Goal: Information Seeking & Learning: Learn about a topic

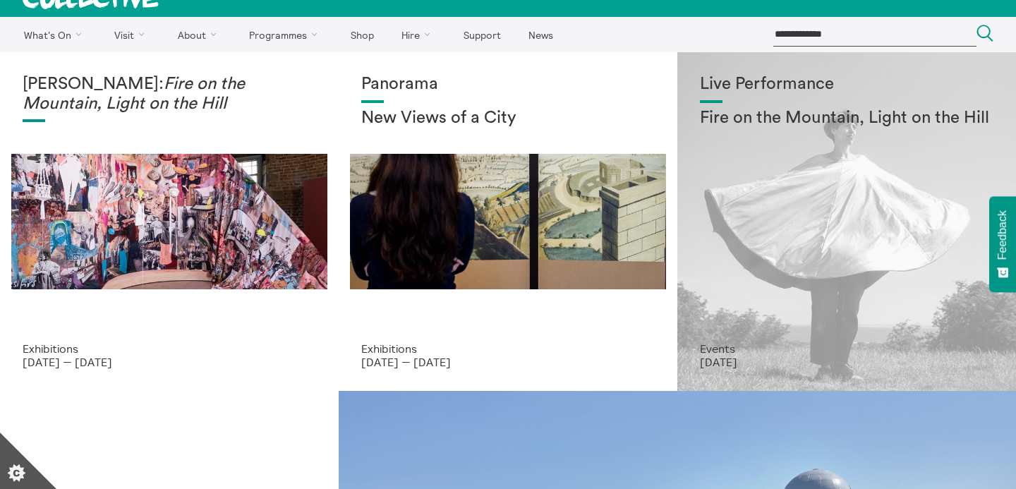
scroll to position [31, 0]
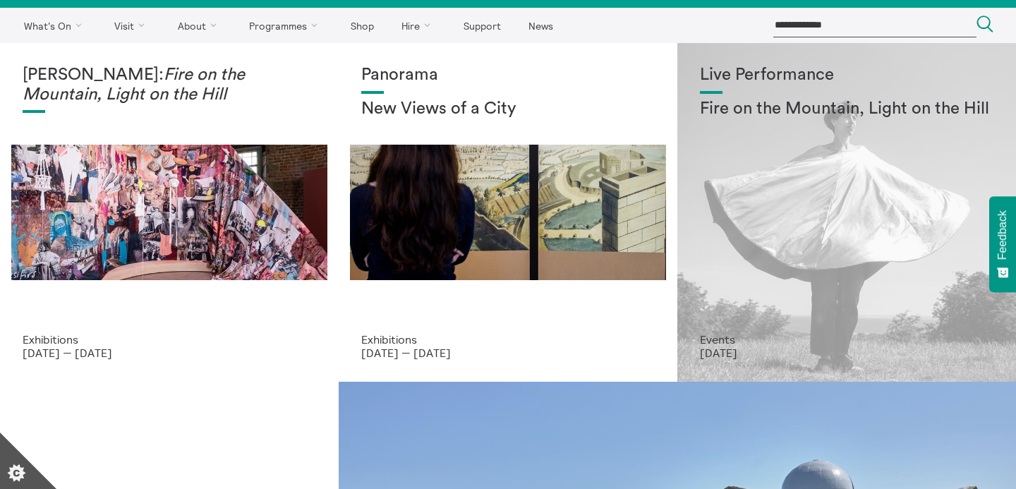
click at [755, 231] on div "Live Performance Fire on the Mountain, Light on the Hill" at bounding box center [846, 199] width 293 height 267
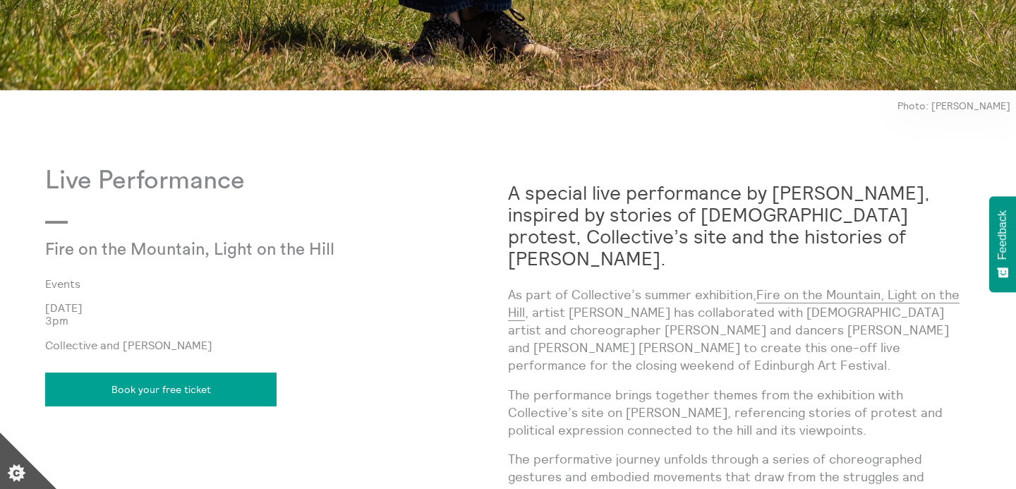
scroll to position [1002, 0]
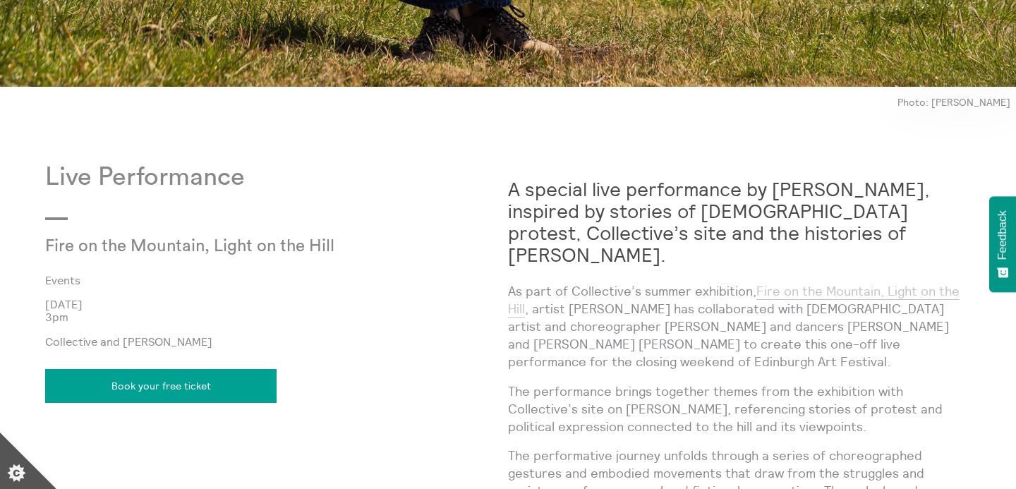
click at [829, 283] on link "Fire on the Mountain, Light on the Hill" at bounding box center [733, 300] width 451 height 35
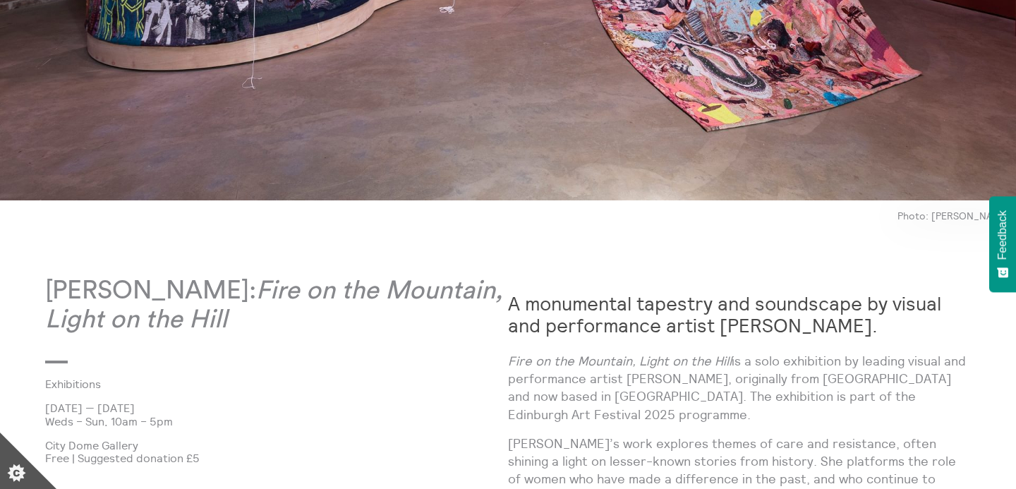
scroll to position [554, 0]
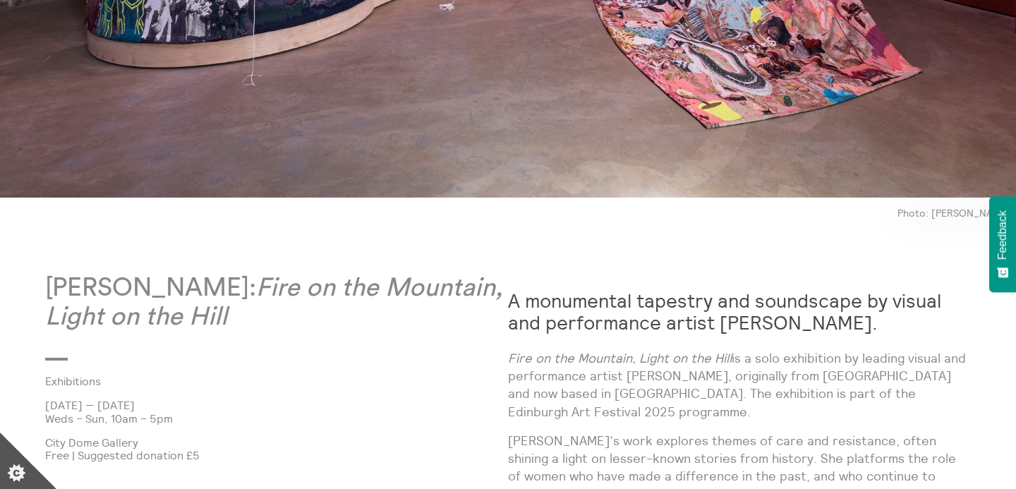
click at [548, 324] on strong "A monumental tapestry and soundscape by visual and performance artist Mercedes …" at bounding box center [724, 311] width 433 height 46
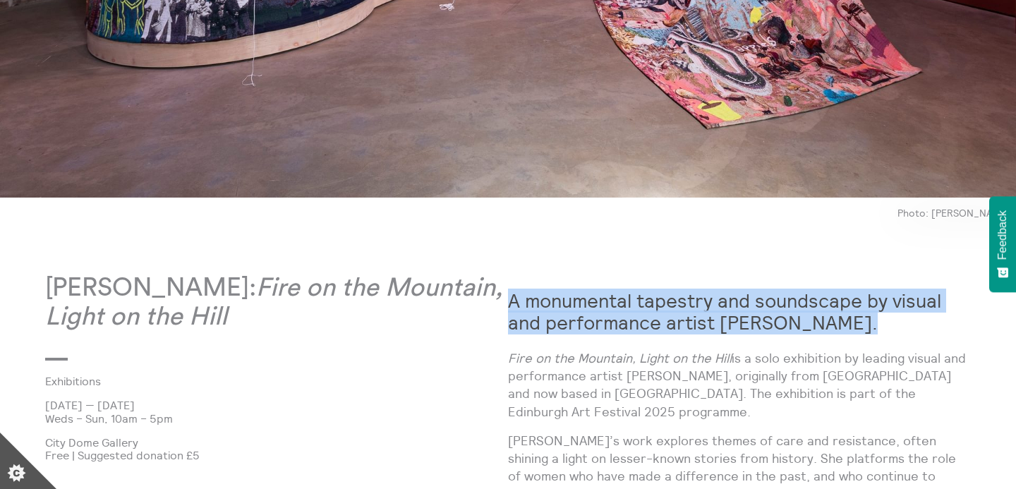
click at [548, 324] on strong "A monumental tapestry and soundscape by visual and performance artist Mercedes …" at bounding box center [724, 311] width 433 height 46
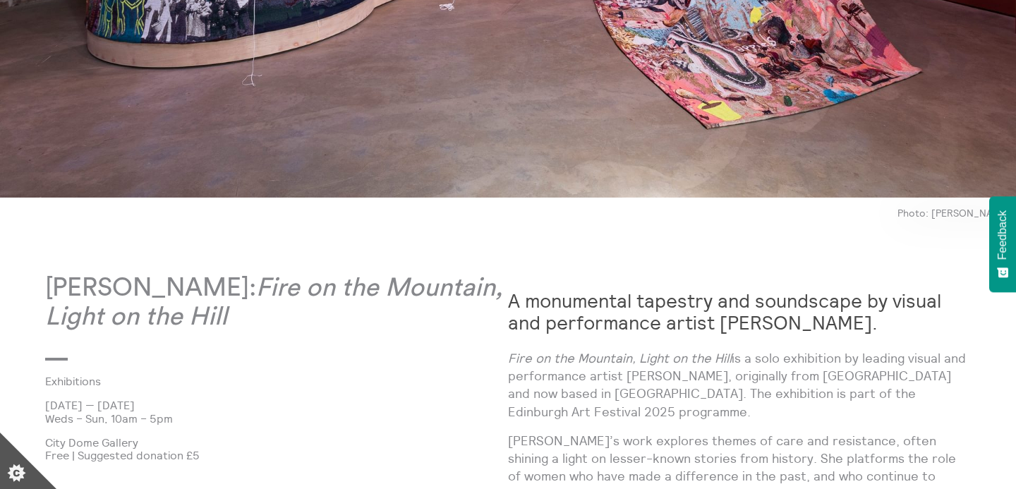
click at [533, 358] on em "Fire on the Mountain, Light on the Hill" at bounding box center [620, 358] width 224 height 16
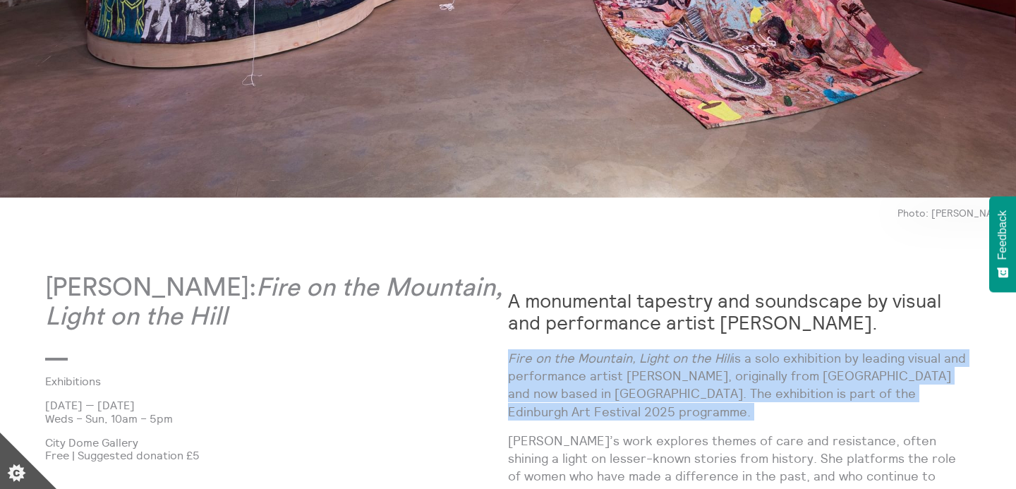
click at [533, 358] on em "Fire on the Mountain, Light on the Hill" at bounding box center [620, 358] width 224 height 16
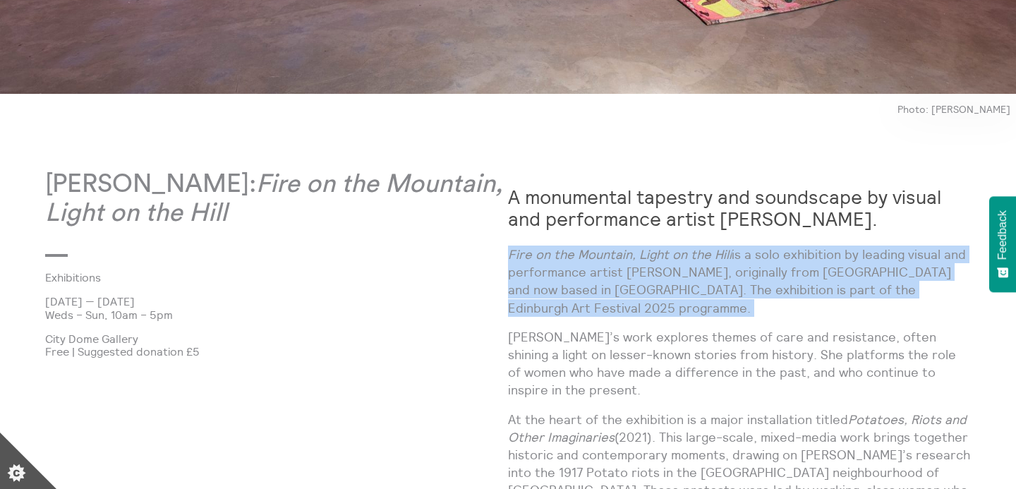
scroll to position [660, 0]
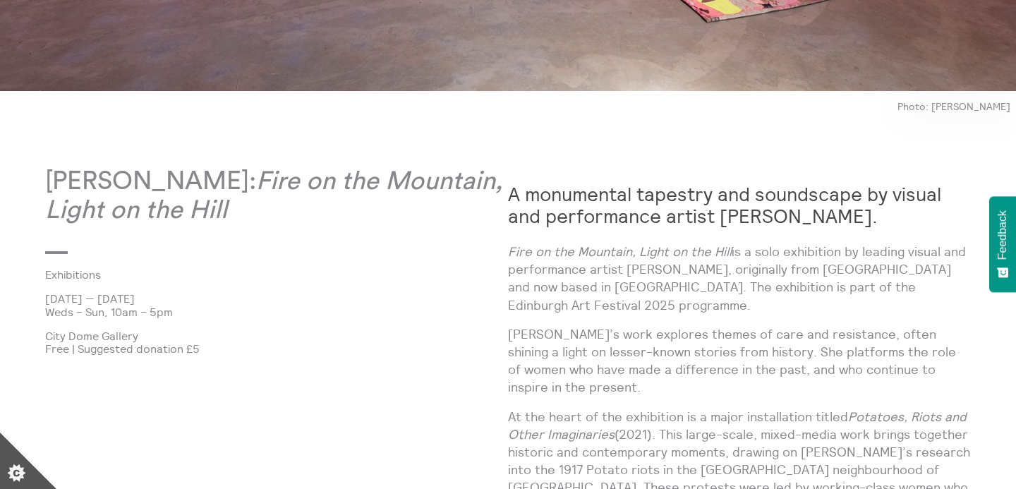
click at [700, 358] on p "Azpilicueta’s work explores themes of care and resistance, often shining a ligh…" at bounding box center [739, 360] width 463 height 71
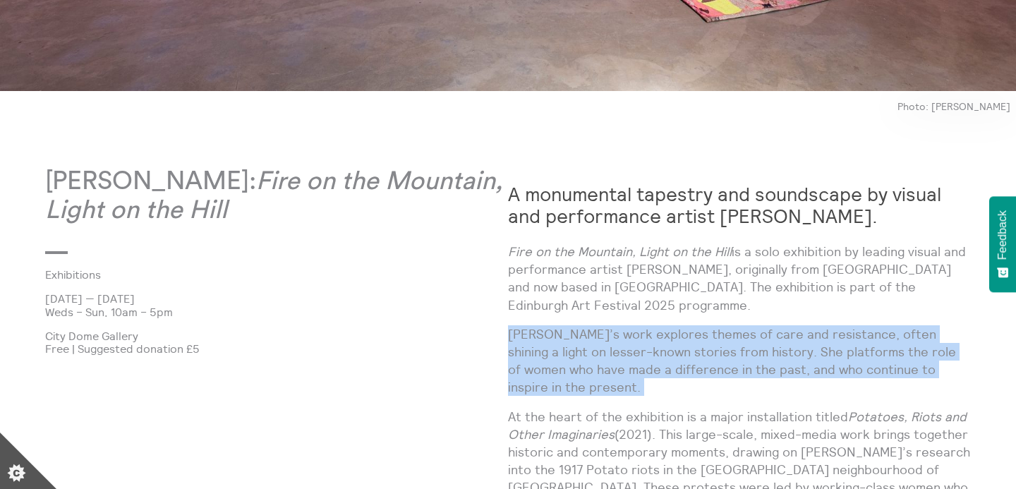
click at [700, 358] on p "Azpilicueta’s work explores themes of care and resistance, often shining a ligh…" at bounding box center [739, 360] width 463 height 71
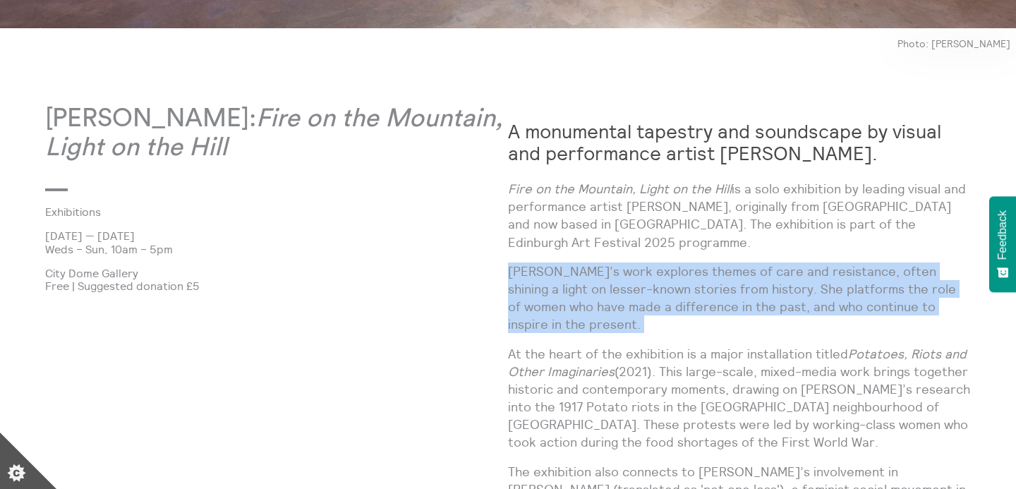
scroll to position [726, 0]
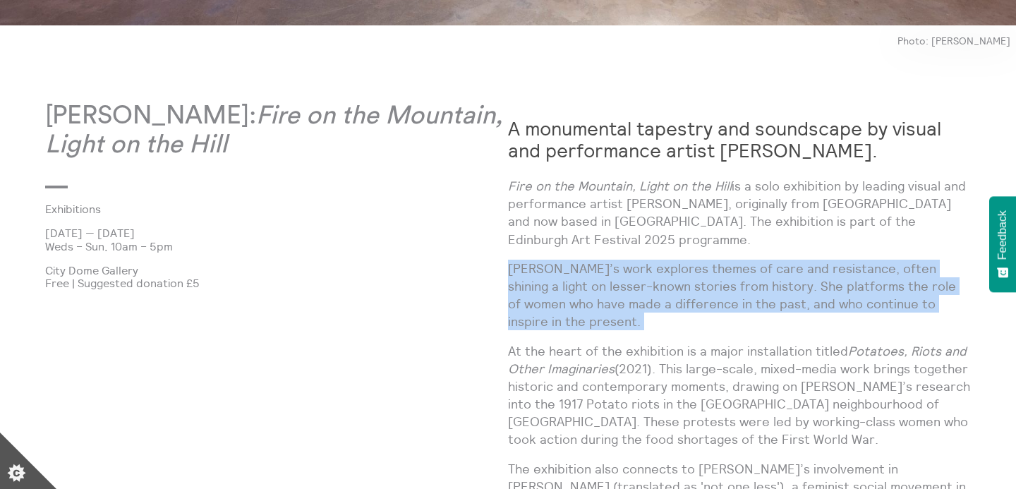
click at [644, 323] on p "Azpilicueta’s work explores themes of care and resistance, often shining a ligh…" at bounding box center [739, 295] width 463 height 71
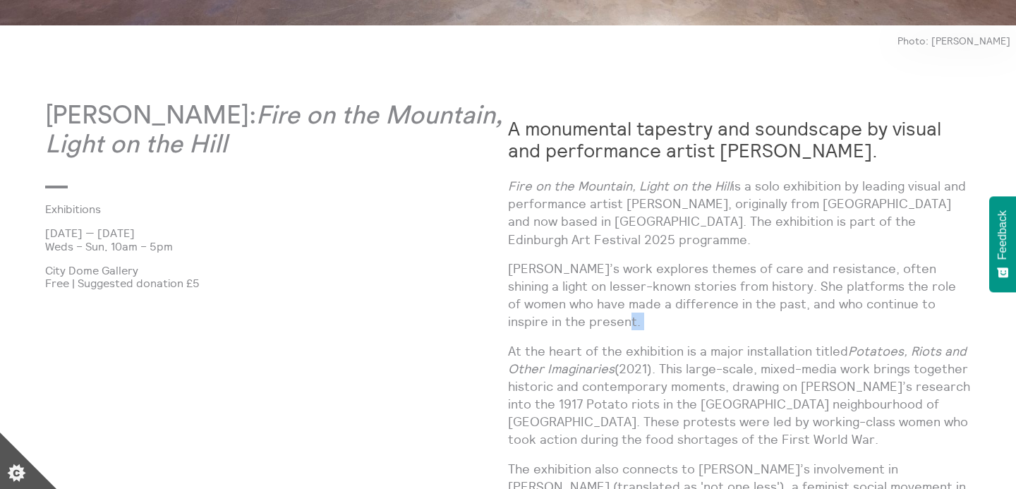
click at [644, 323] on p "Azpilicueta’s work explores themes of care and resistance, often shining a ligh…" at bounding box center [739, 295] width 463 height 71
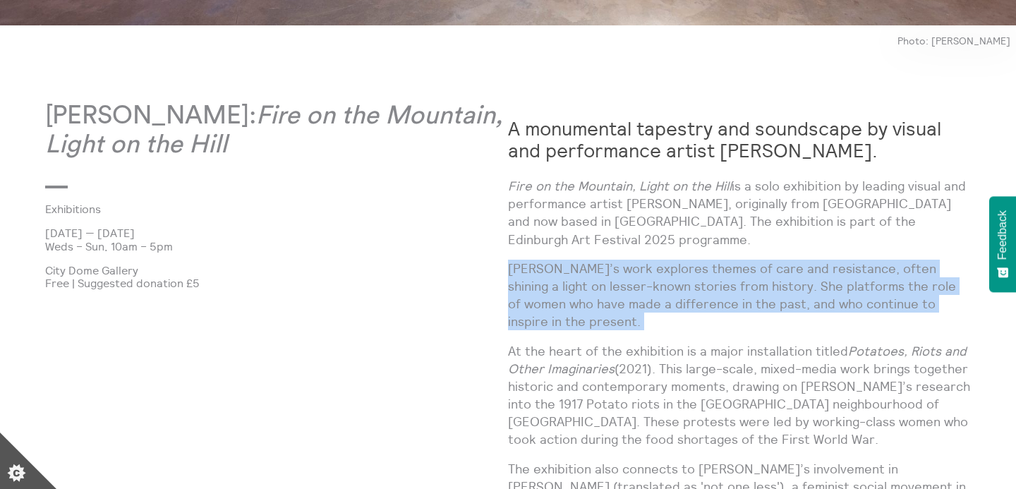
click at [644, 323] on p "Azpilicueta’s work explores themes of care and resistance, often shining a ligh…" at bounding box center [739, 295] width 463 height 71
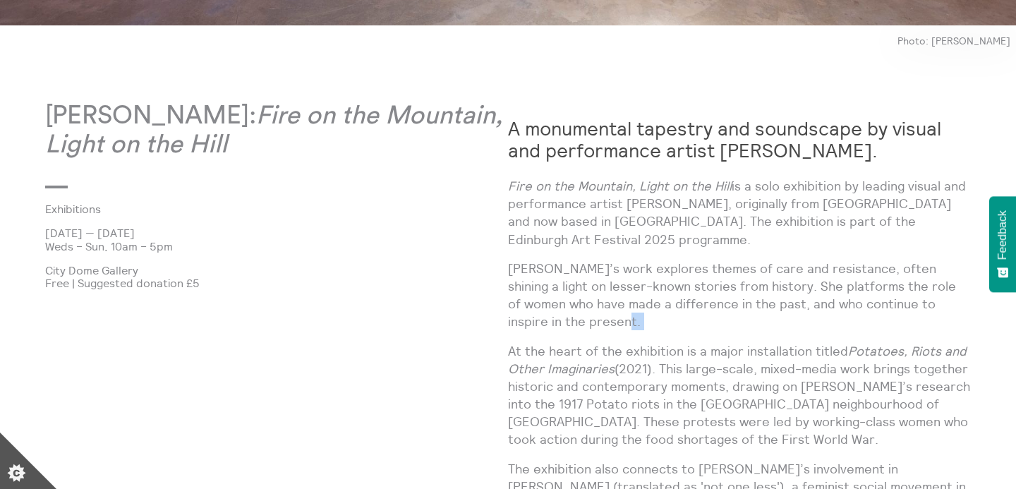
click at [644, 323] on p "Azpilicueta’s work explores themes of care and resistance, often shining a ligh…" at bounding box center [739, 295] width 463 height 71
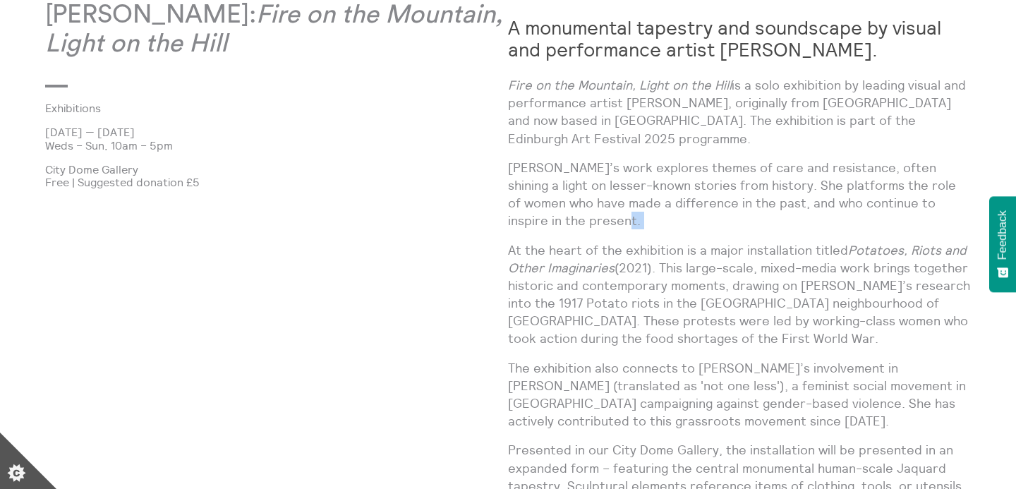
scroll to position [857, 0]
